Goal: Task Accomplishment & Management: Manage account settings

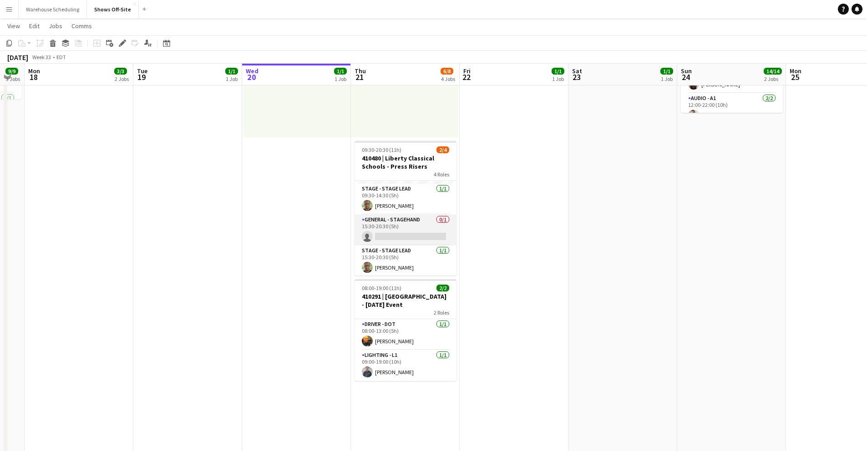
scroll to position [29, 0]
click at [60, 3] on button "Warehouse Scheduling Close" at bounding box center [53, 9] width 68 height 18
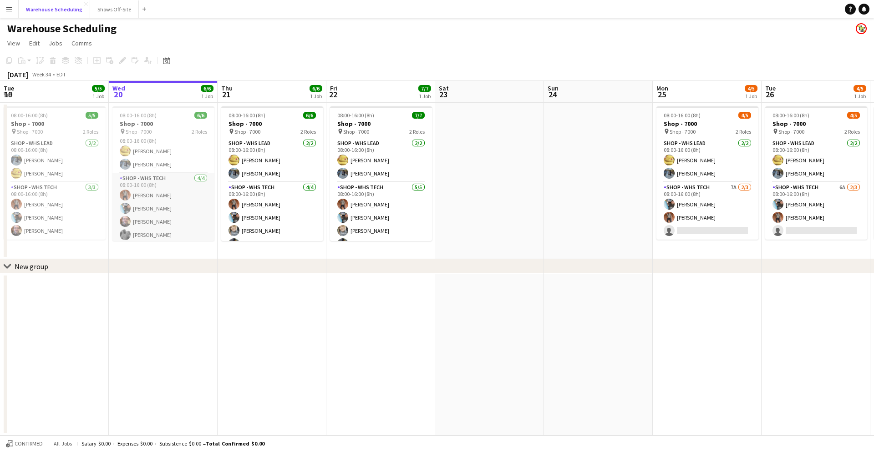
scroll to position [12, 0]
click at [177, 213] on app-card-role "Shop - WHS Tech [DATE] 08:00-16:00 (8h) [PERSON_NAME] [PERSON_NAME] [PERSON_NAM…" at bounding box center [163, 206] width 102 height 71
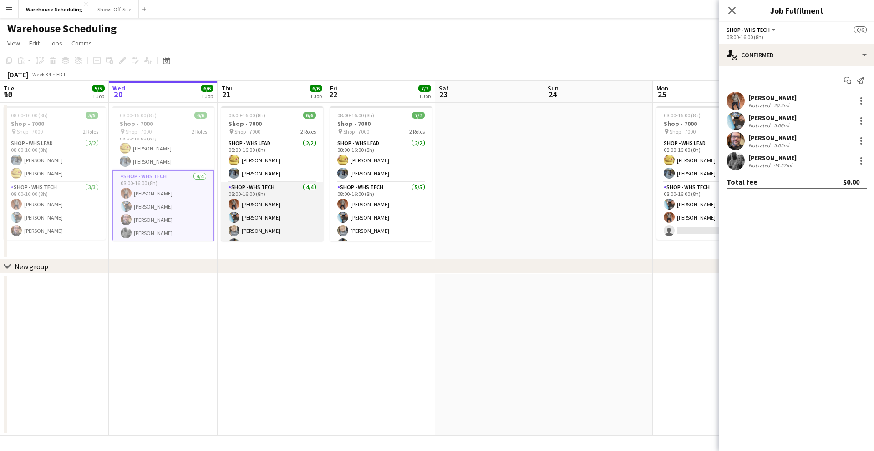
click at [259, 208] on app-card-role "Shop - WHS Tech [DATE] 08:00-16:00 (8h) [PERSON_NAME] [PERSON_NAME] [PERSON_NAM…" at bounding box center [272, 217] width 102 height 71
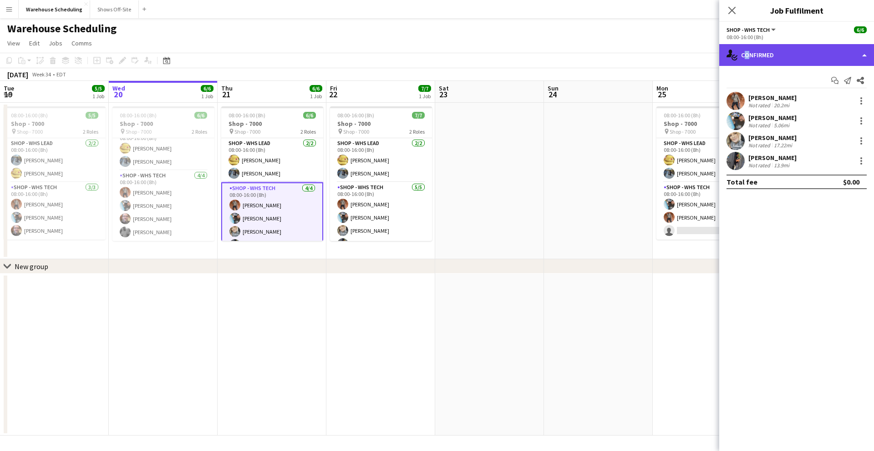
click at [743, 51] on div "single-neutral-actions-check-2 Confirmed" at bounding box center [796, 55] width 155 height 22
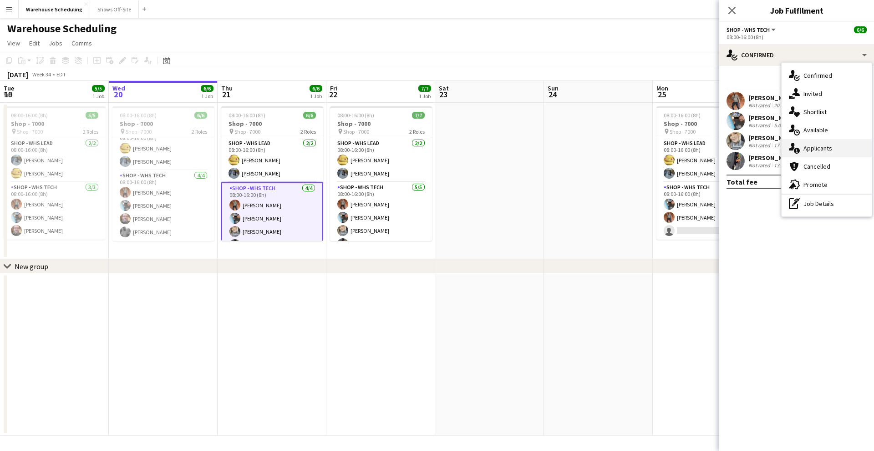
click at [833, 151] on div "single-neutral-actions-information Applicants" at bounding box center [826, 148] width 90 height 18
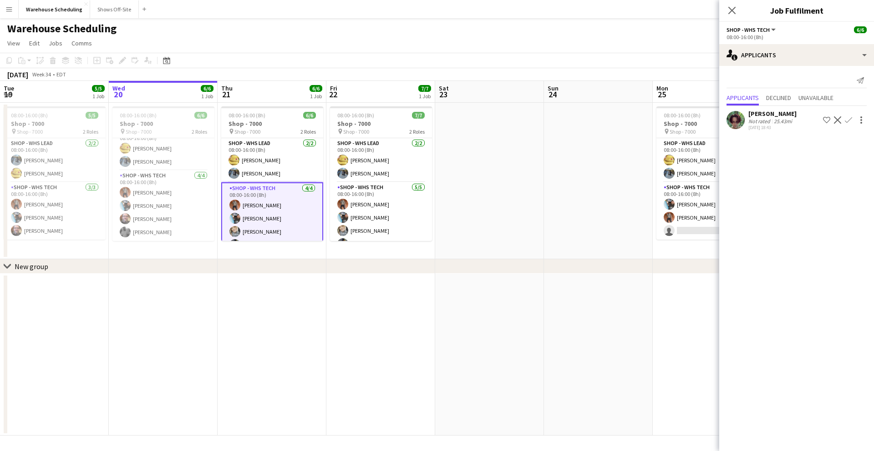
click at [739, 124] on app-user-avatar at bounding box center [735, 120] width 18 height 18
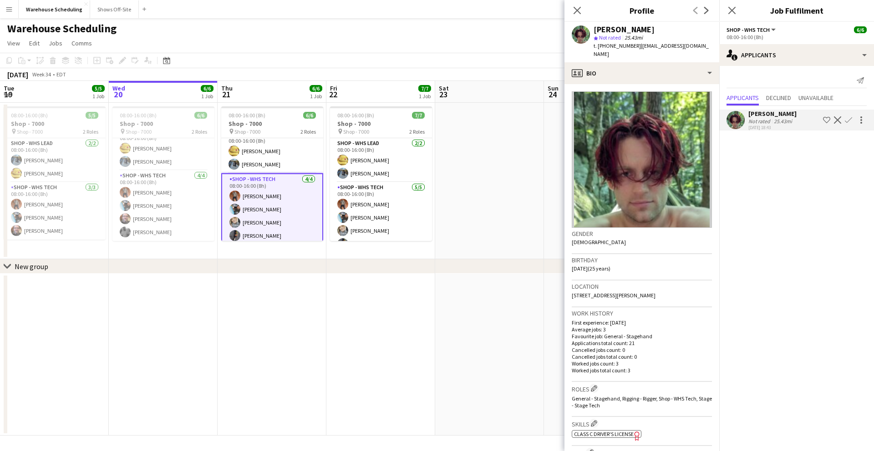
scroll to position [14, 0]
drag, startPoint x: 580, startPoint y: 10, endPoint x: 620, endPoint y: 15, distance: 40.4
click at [580, 10] on icon "Close pop-in" at bounding box center [576, 10] width 7 height 7
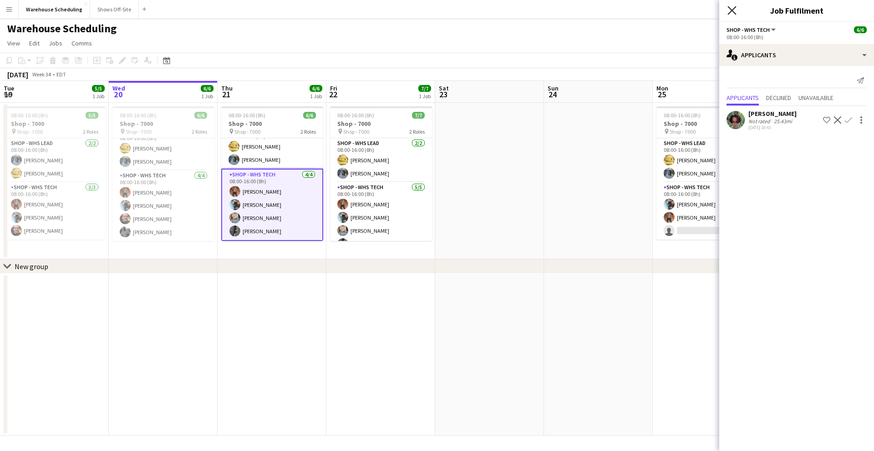
click at [734, 10] on icon "Close pop-in" at bounding box center [731, 10] width 9 height 9
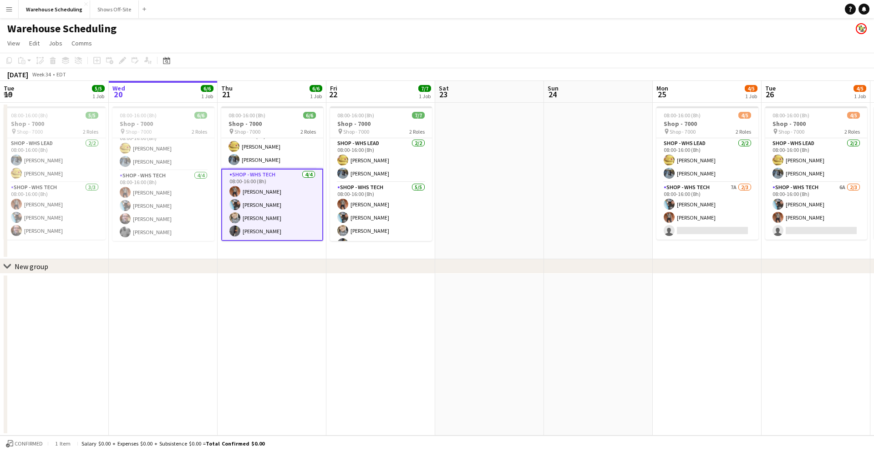
click at [262, 76] on div "[DATE] Week 34 • EDT" at bounding box center [437, 74] width 874 height 13
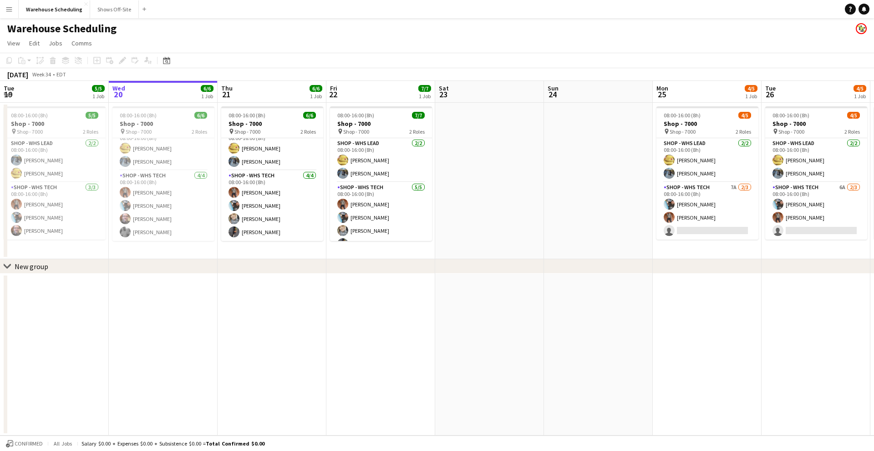
scroll to position [12, 0]
click at [264, 222] on app-card-role "Shop - WHS Tech [DATE] 08:00-16:00 (8h) [PERSON_NAME] [PERSON_NAME] [PERSON_NAM…" at bounding box center [272, 206] width 102 height 71
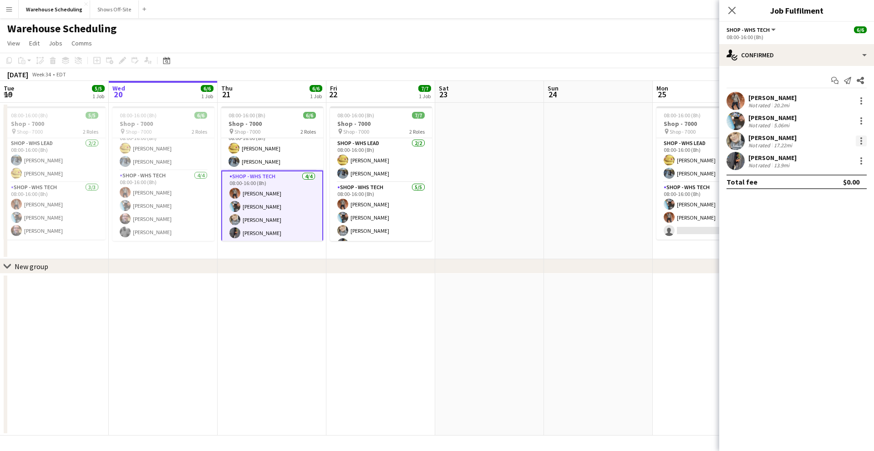
click at [858, 142] on div at bounding box center [861, 141] width 11 height 11
click at [816, 244] on span "Remove" at bounding box center [816, 245] width 27 height 8
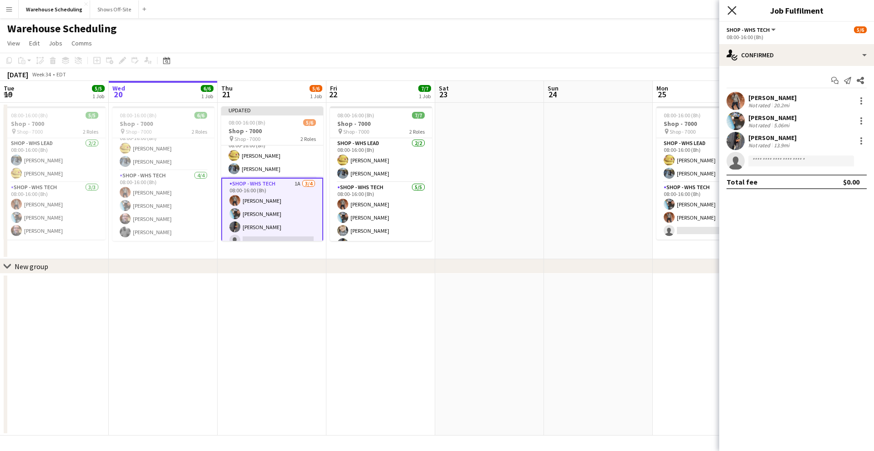
click at [729, 8] on icon at bounding box center [731, 10] width 9 height 9
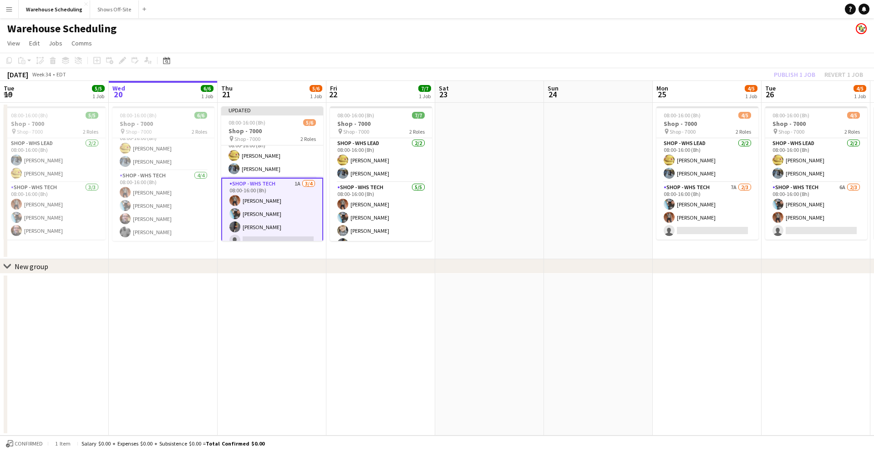
drag, startPoint x: 709, startPoint y: 39, endPoint x: 755, endPoint y: 52, distance: 48.0
click at [713, 41] on app-page-menu "View Day view expanded Day view collapsed Month view Date picker Jump to [DATE]…" at bounding box center [437, 43] width 874 height 17
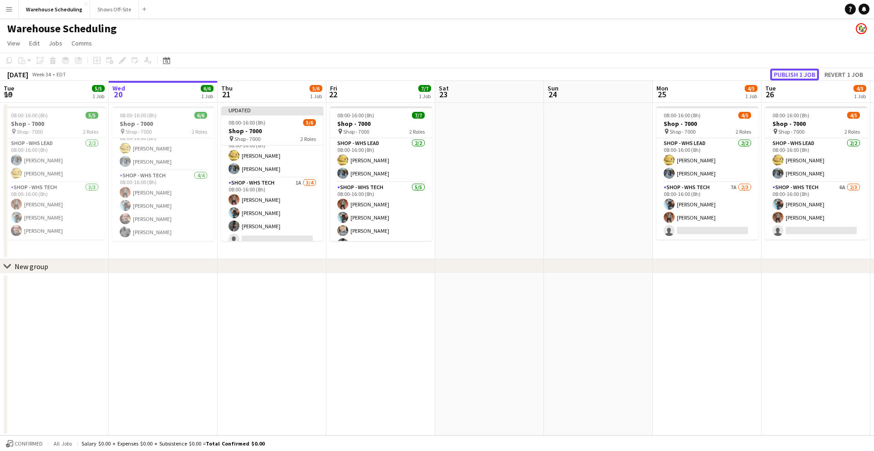
click at [791, 72] on button "Publish 1 job" at bounding box center [794, 75] width 49 height 12
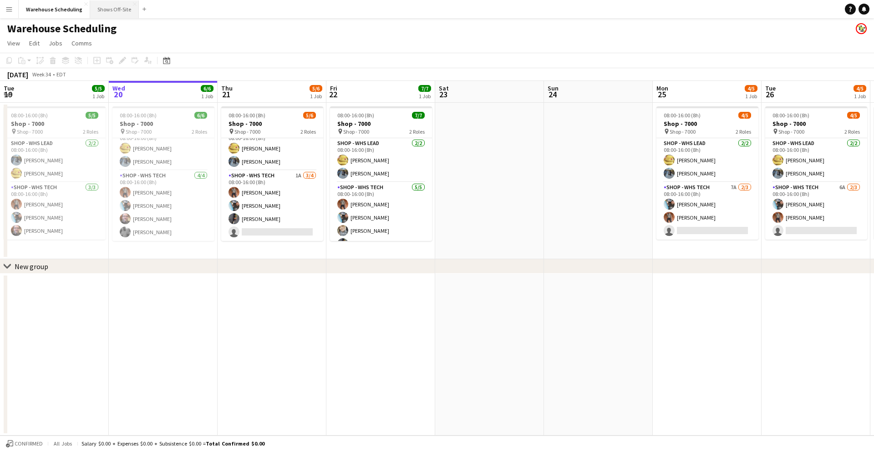
click at [101, 0] on button "Shows Off-Site Close" at bounding box center [114, 9] width 49 height 18
